Goal: Information Seeking & Learning: Understand process/instructions

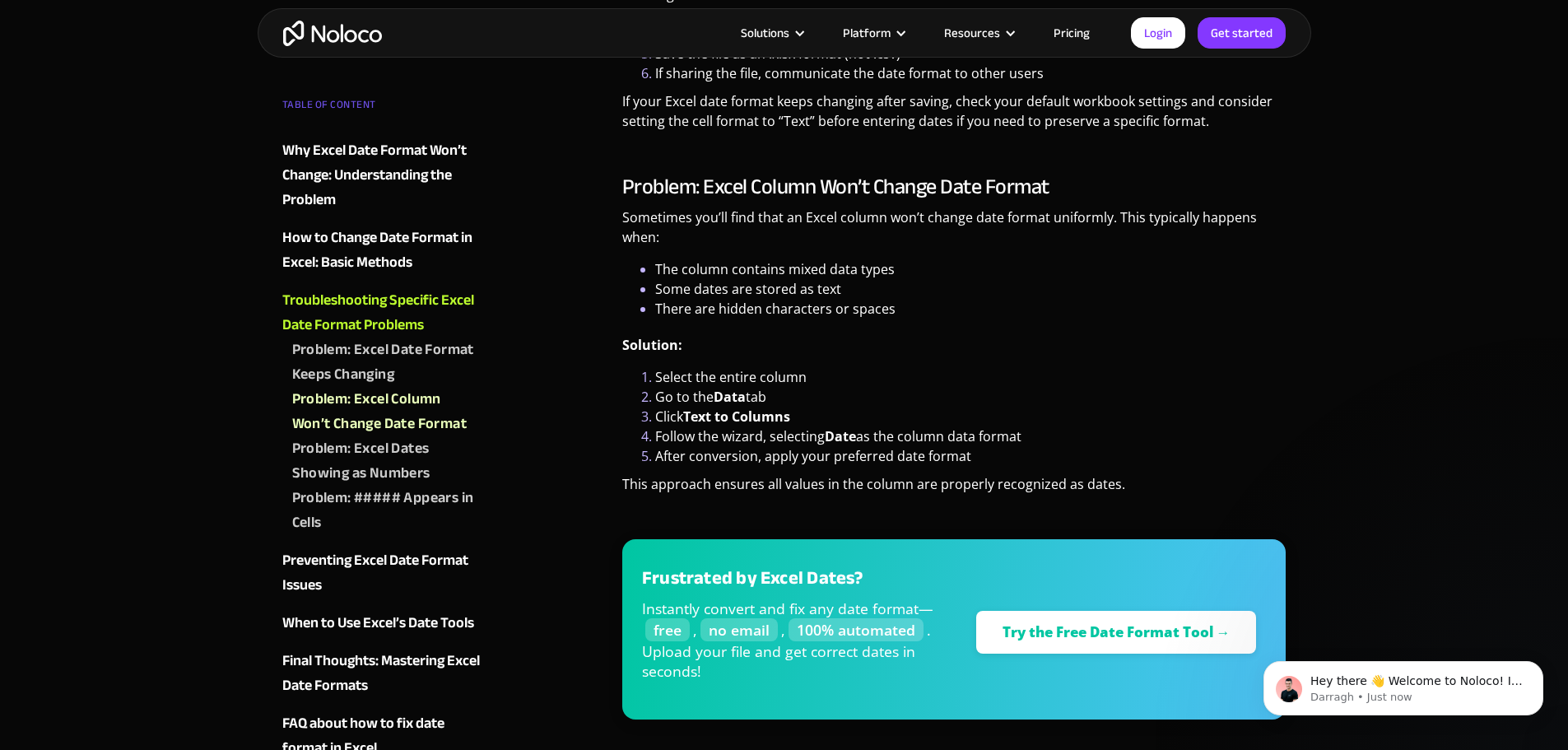
click at [1068, 338] on p "Solution:" at bounding box center [954, 351] width 664 height 32
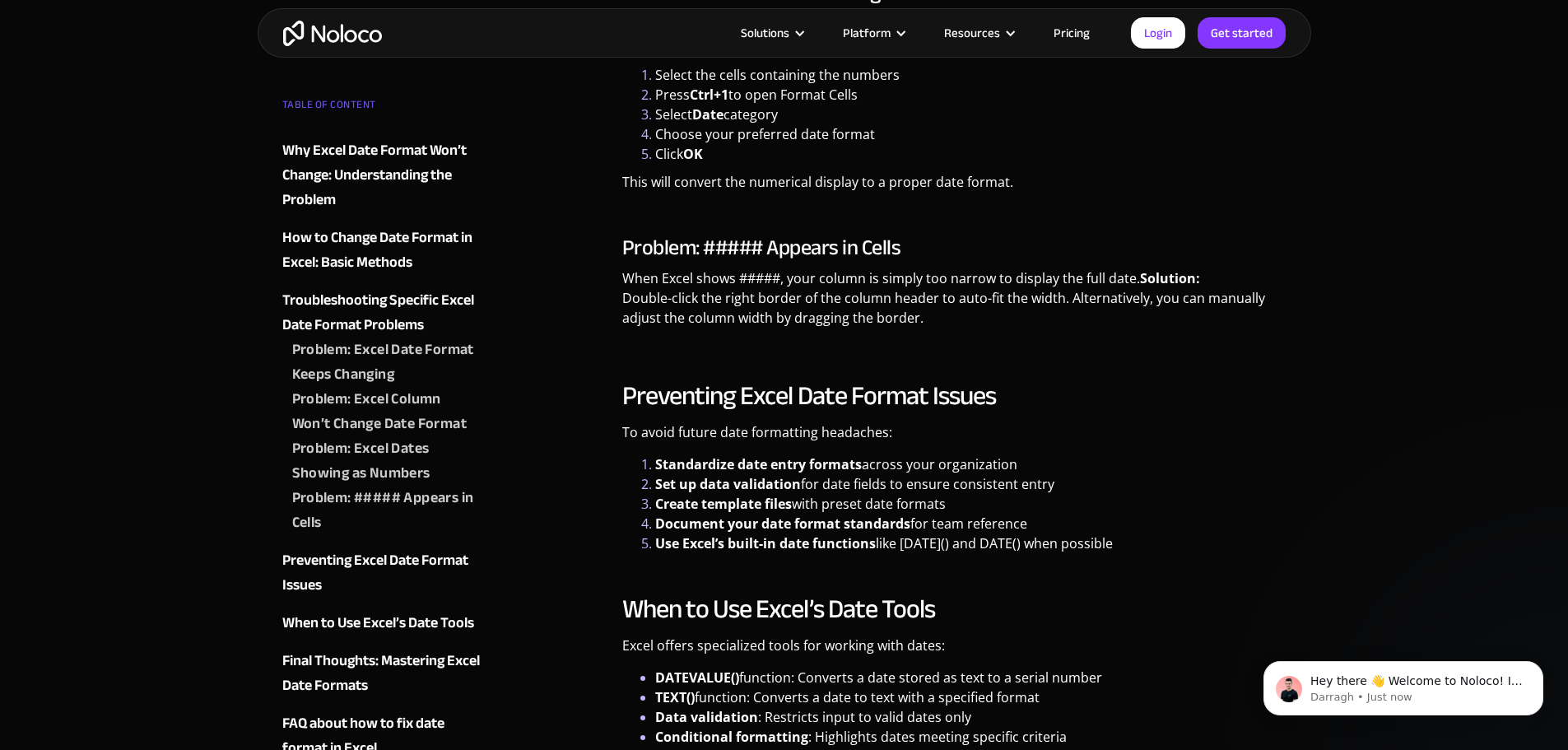
scroll to position [3506, 0]
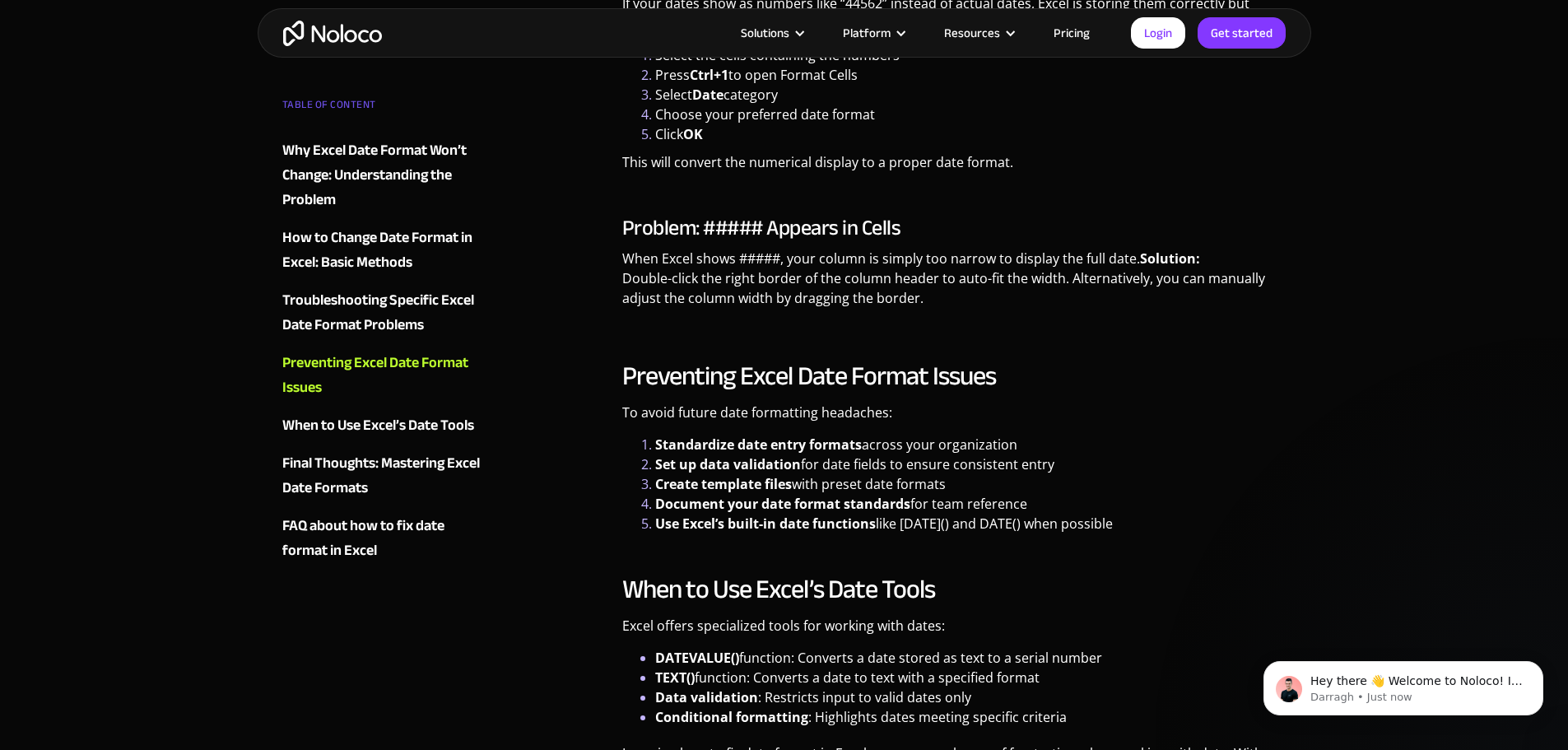
click at [963, 427] on p "To avoid future date formatting headaches:" at bounding box center [954, 418] width 664 height 32
click at [969, 436] on li "Standardize date entry formats across your organization" at bounding box center [971, 444] width 631 height 20
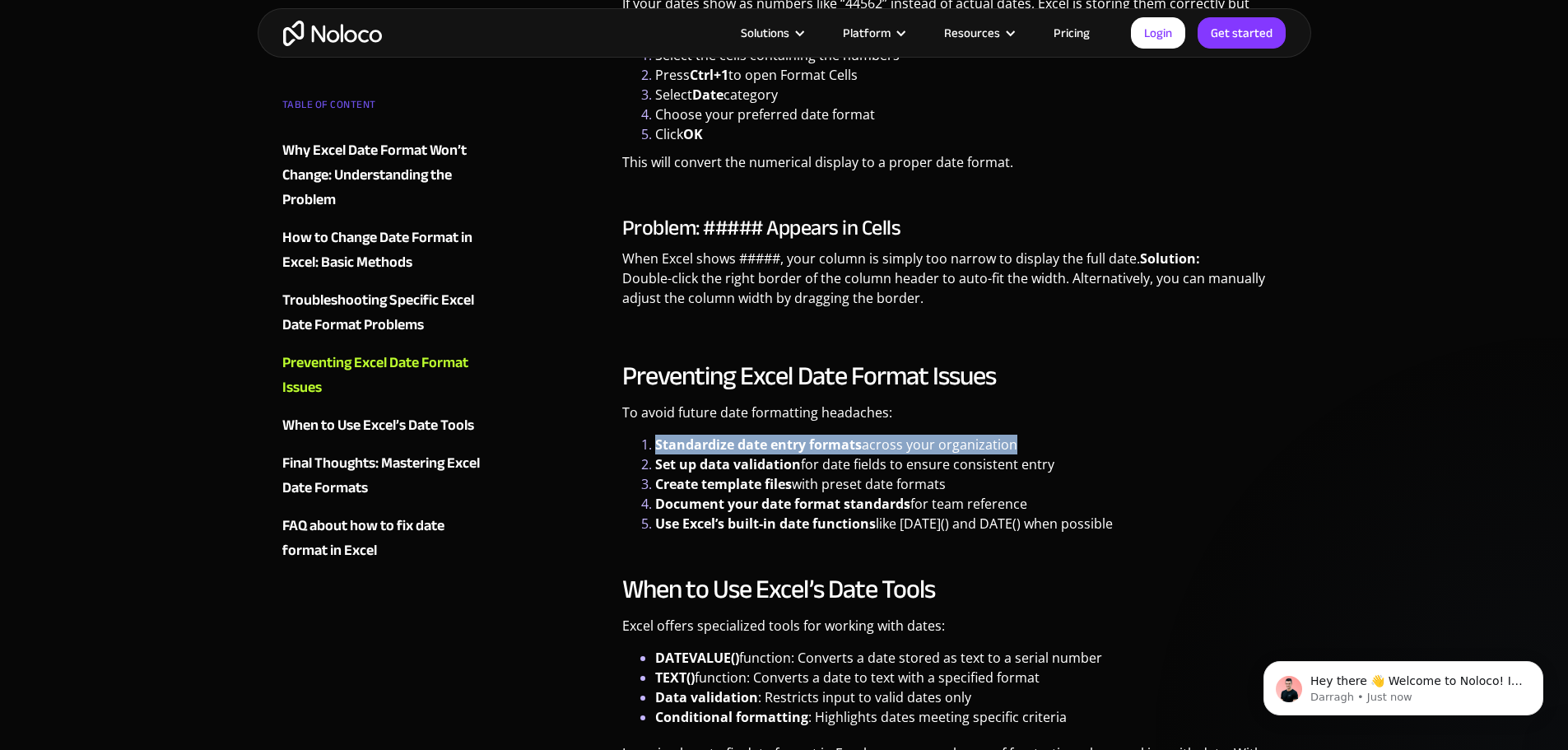
click at [969, 436] on li "Standardize date entry formats across your organization" at bounding box center [971, 444] width 631 height 20
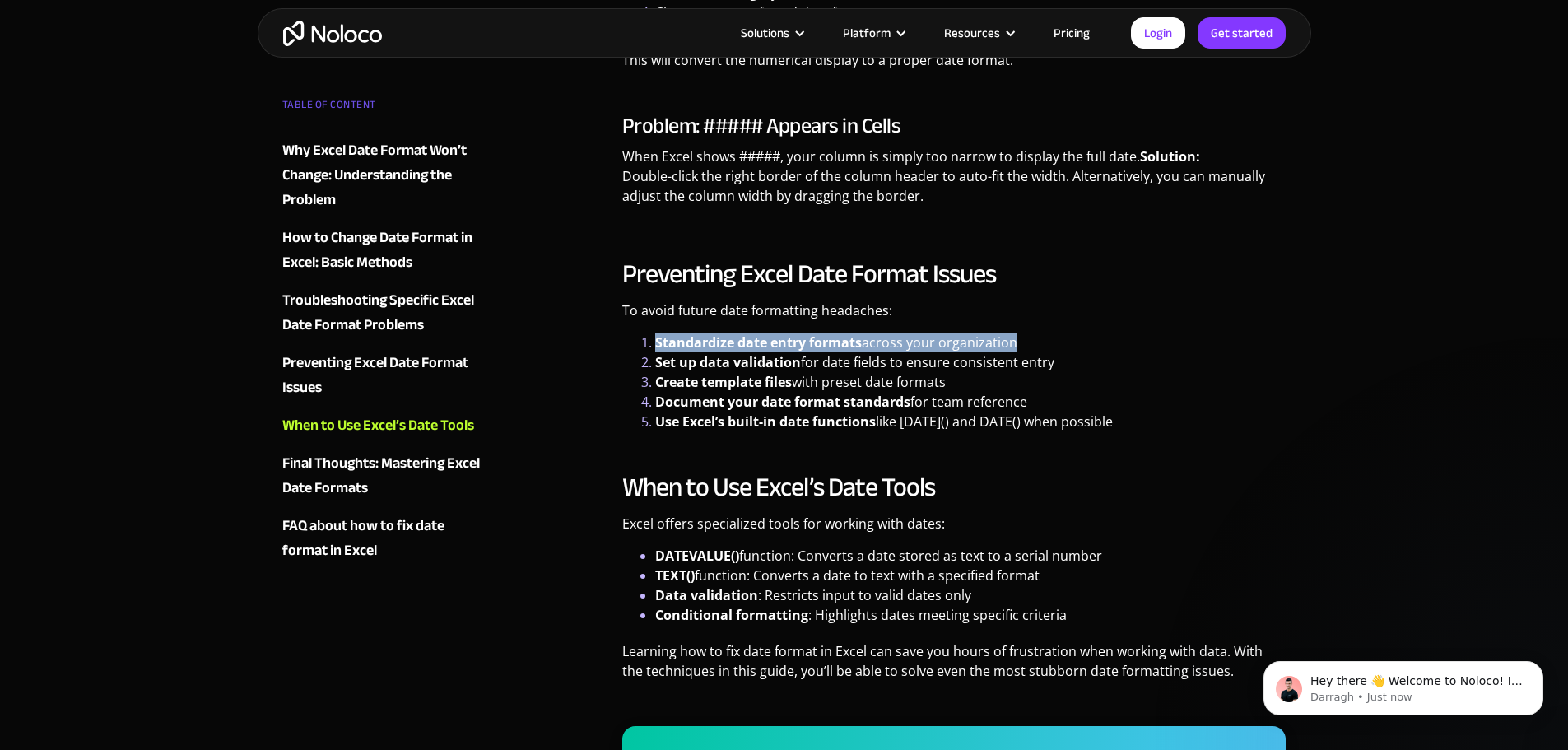
scroll to position [3835, 0]
